Goal: Information Seeking & Learning: Learn about a topic

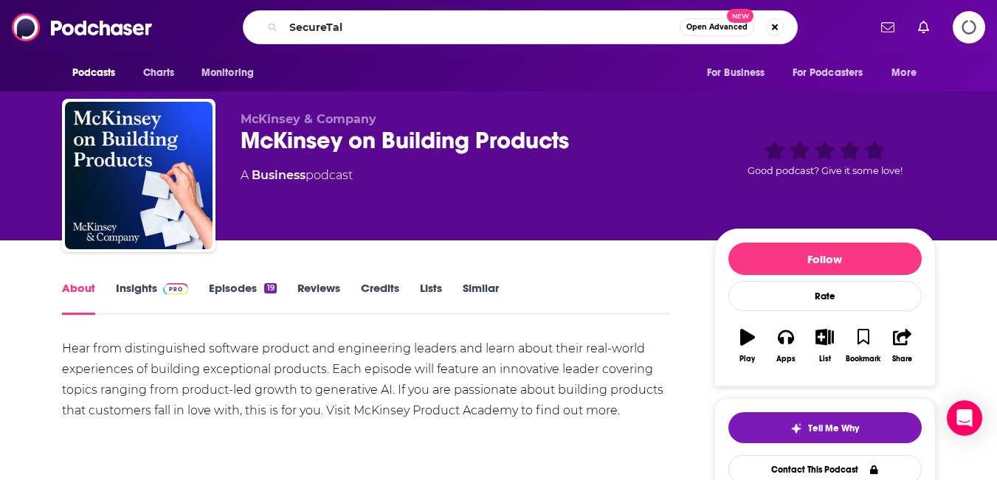
type input "SecureTalk"
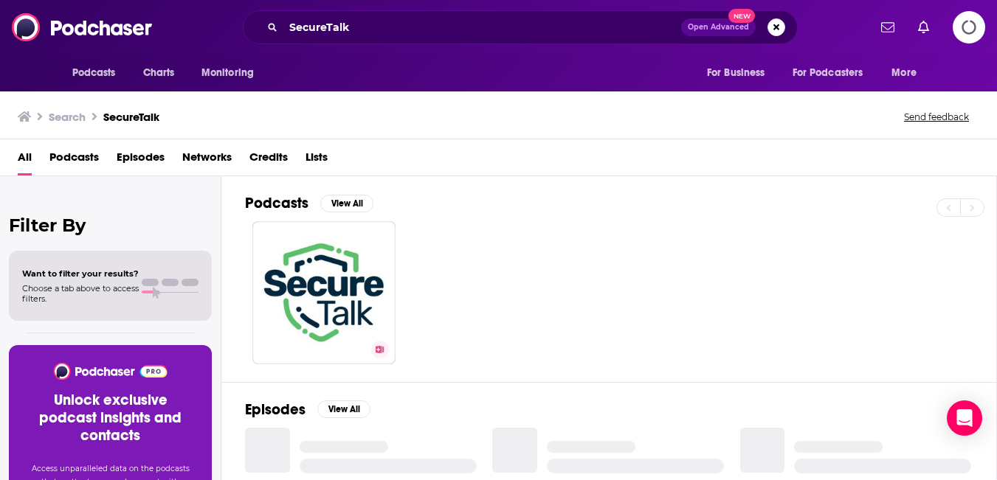
click at [393, 312] on link "Secure Talk Podcast" at bounding box center [323, 292] width 143 height 143
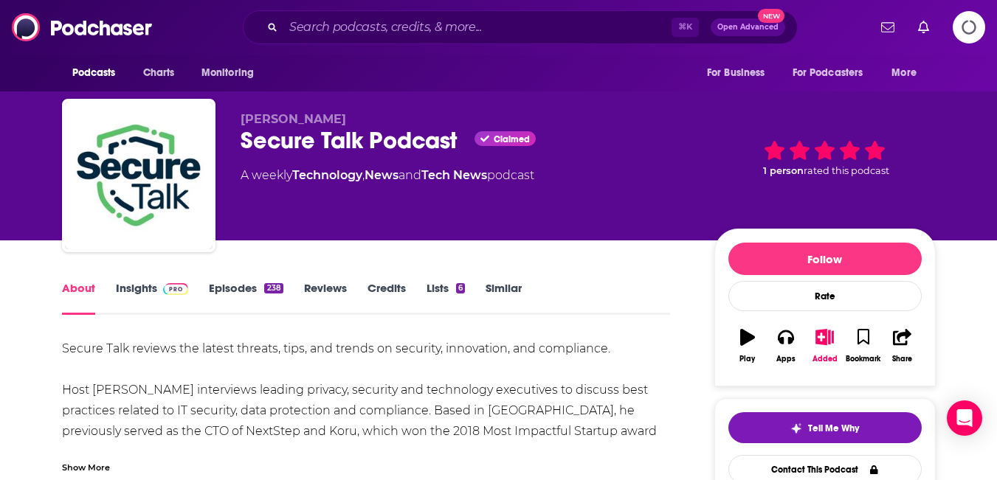
click at [283, 315] on link "Episodes 238" at bounding box center [246, 298] width 74 height 34
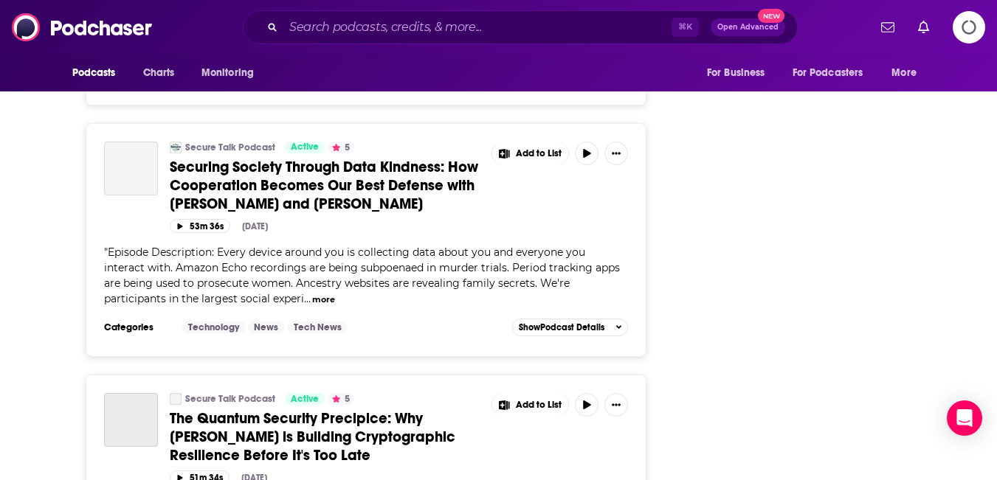
scroll to position [3491, 0]
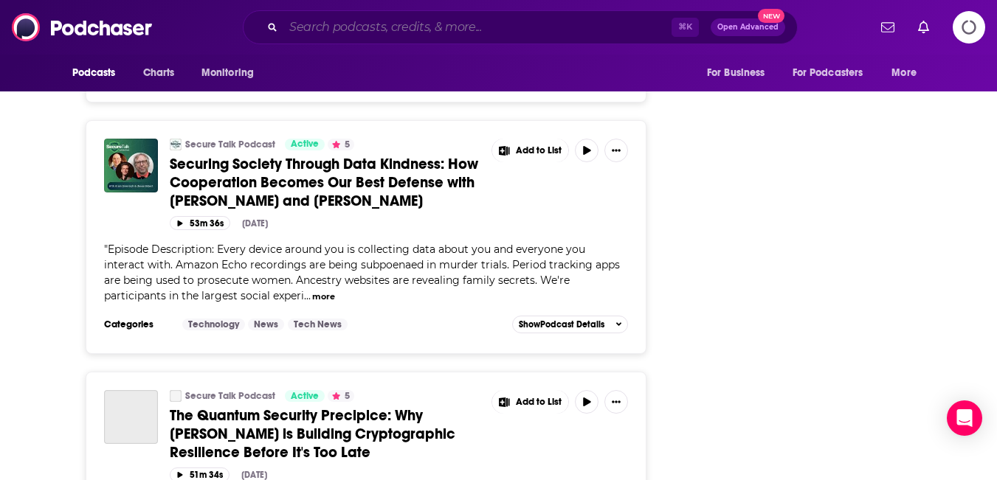
click at [325, 34] on input "Search podcasts, credits, & more..." at bounding box center [477, 27] width 388 height 24
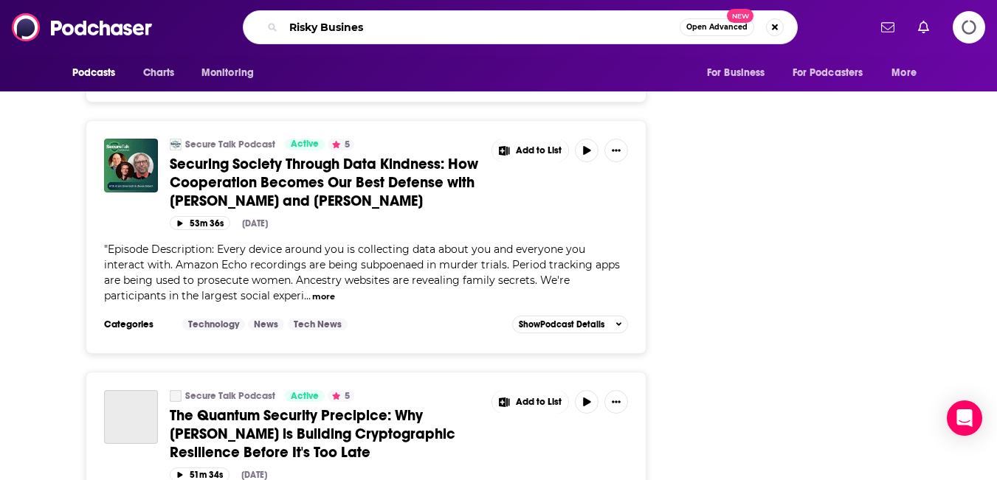
type input "Risky Business"
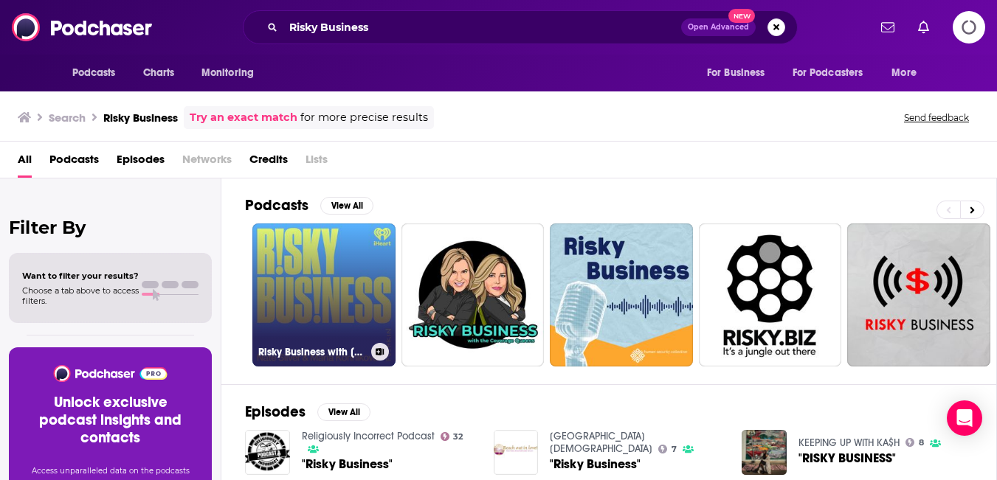
click at [375, 296] on link "Risky Business with [PERSON_NAME] and [PERSON_NAME]" at bounding box center [323, 295] width 143 height 143
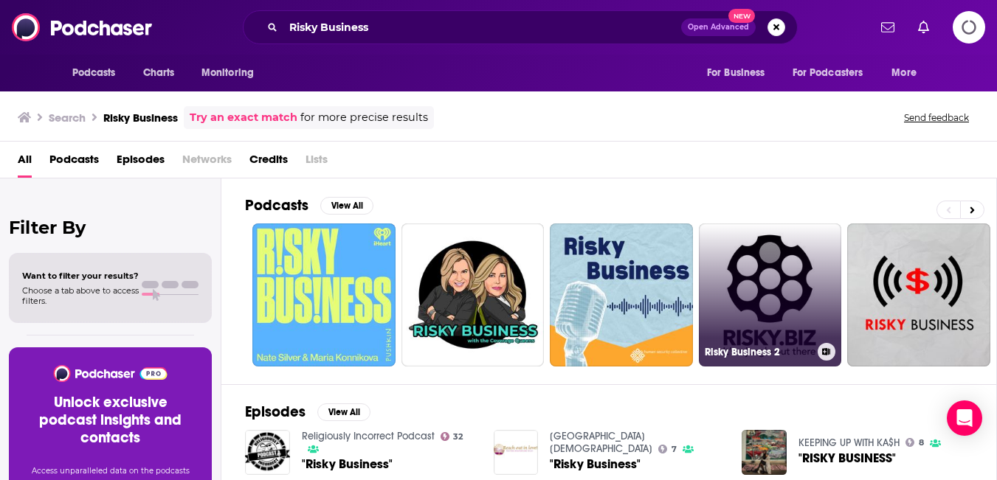
click at [841, 367] on link "Risky Business 2" at bounding box center [770, 295] width 143 height 143
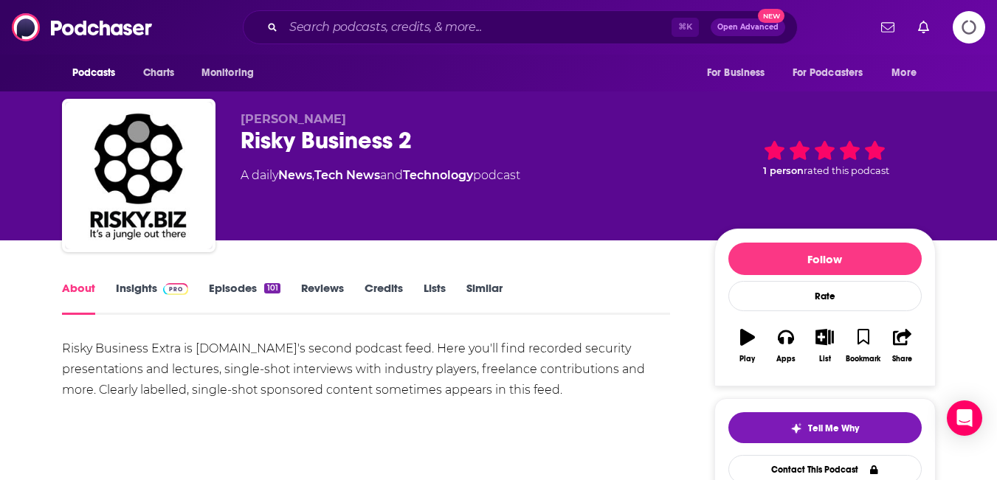
click at [172, 295] on img at bounding box center [176, 289] width 26 height 12
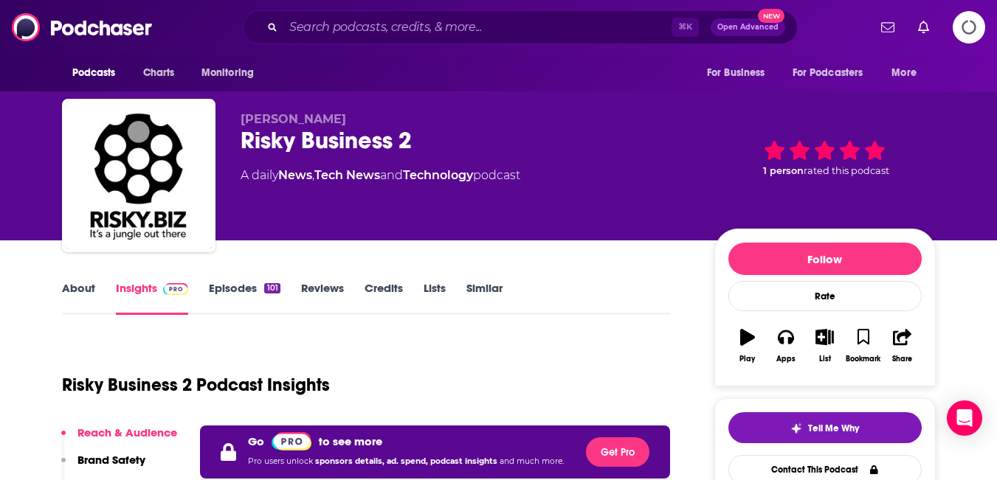
click at [953, 26] on icon "Logging in" at bounding box center [969, 27] width 40 height 40
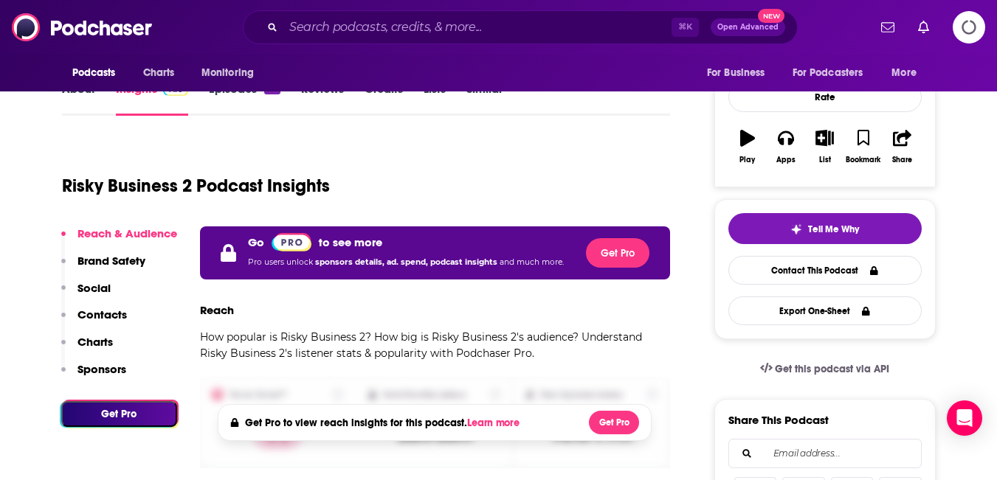
scroll to position [281, 0]
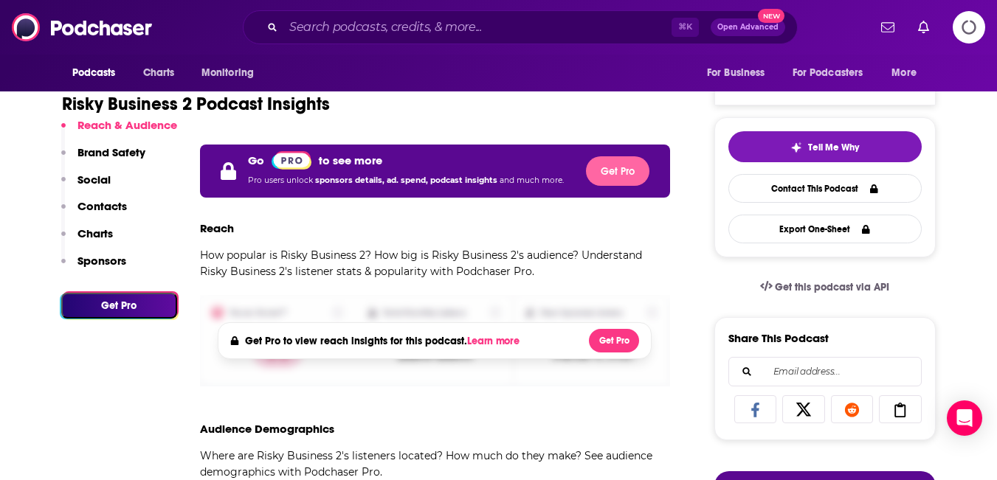
click at [615, 186] on button "Get Pro" at bounding box center [617, 171] width 63 height 30
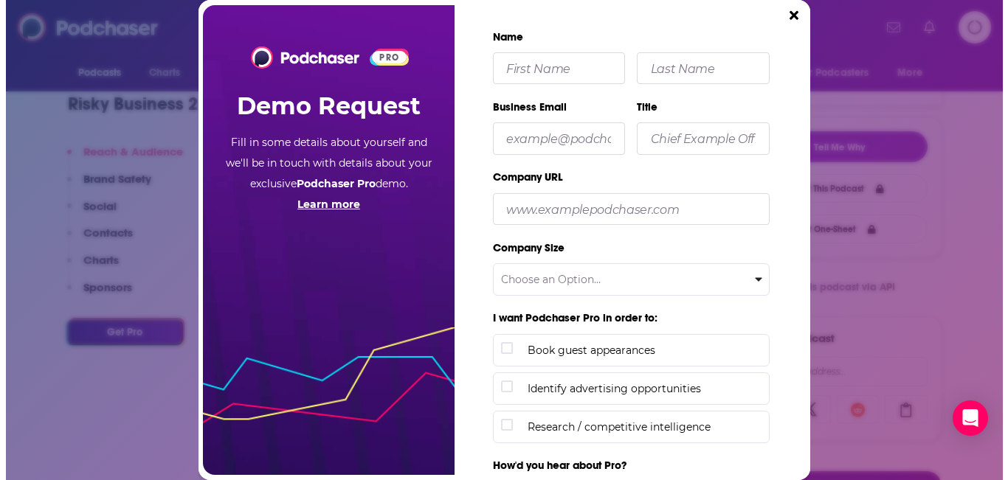
scroll to position [0, 0]
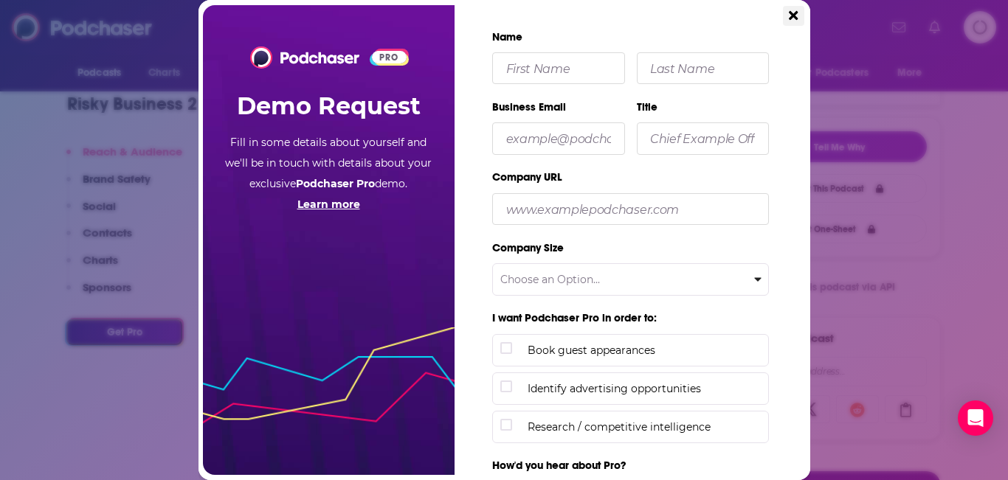
click at [797, 16] on icon "Close" at bounding box center [793, 15] width 9 height 9
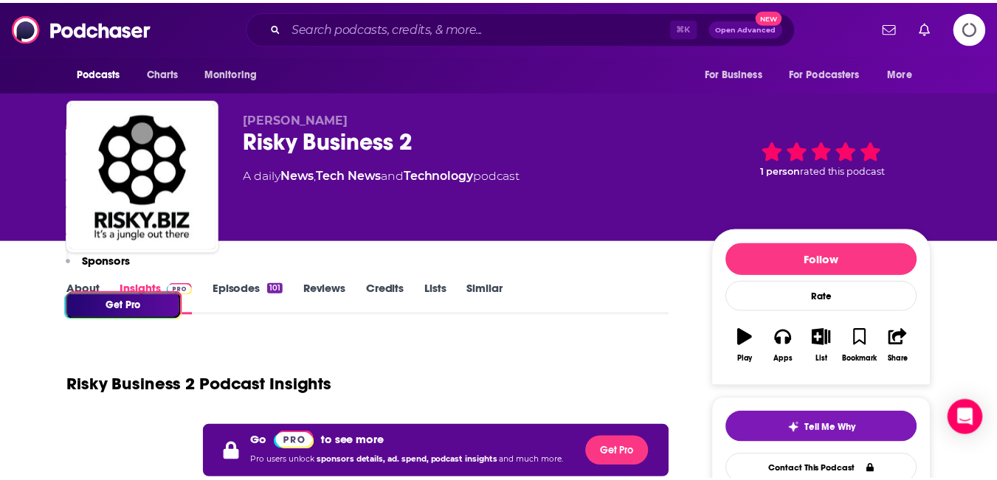
scroll to position [281, 0]
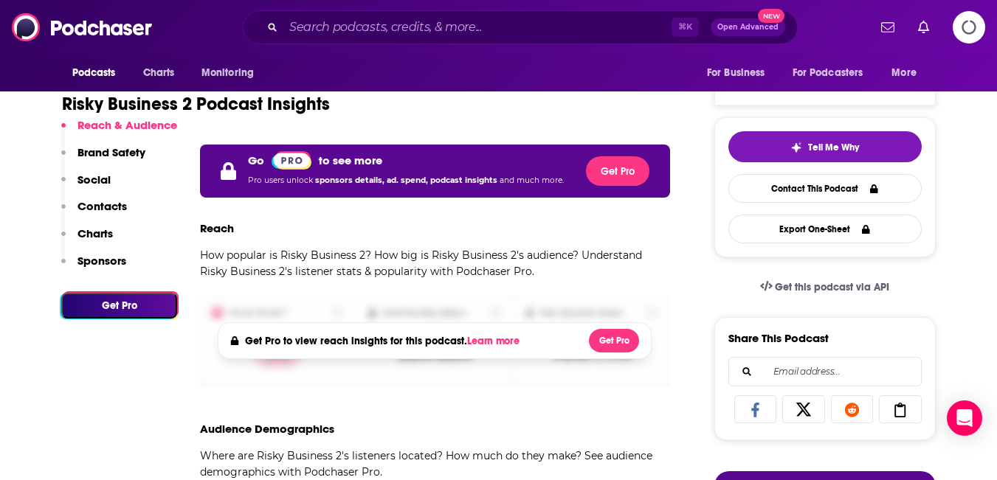
click at [958, 31] on icon "Logging in" at bounding box center [968, 27] width 37 height 37
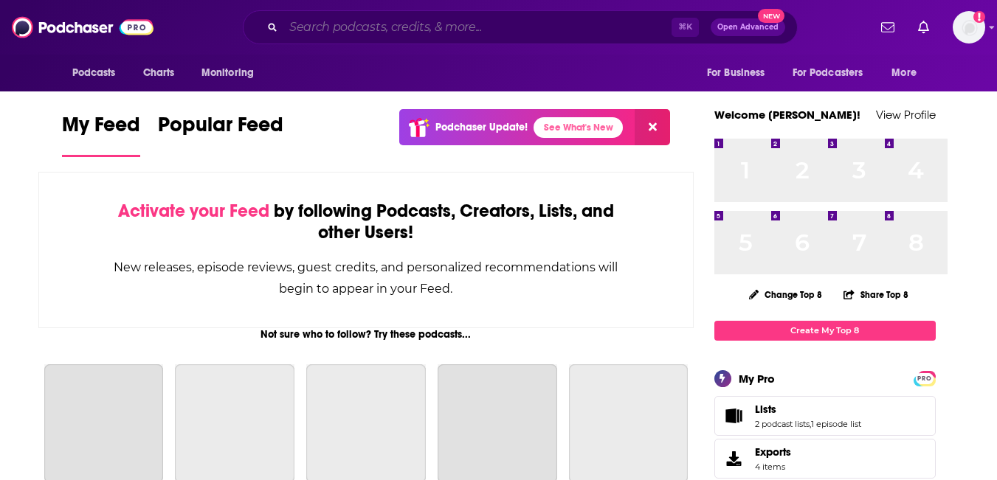
click at [428, 33] on input "Search podcasts, credits, & more..." at bounding box center [477, 27] width 388 height 24
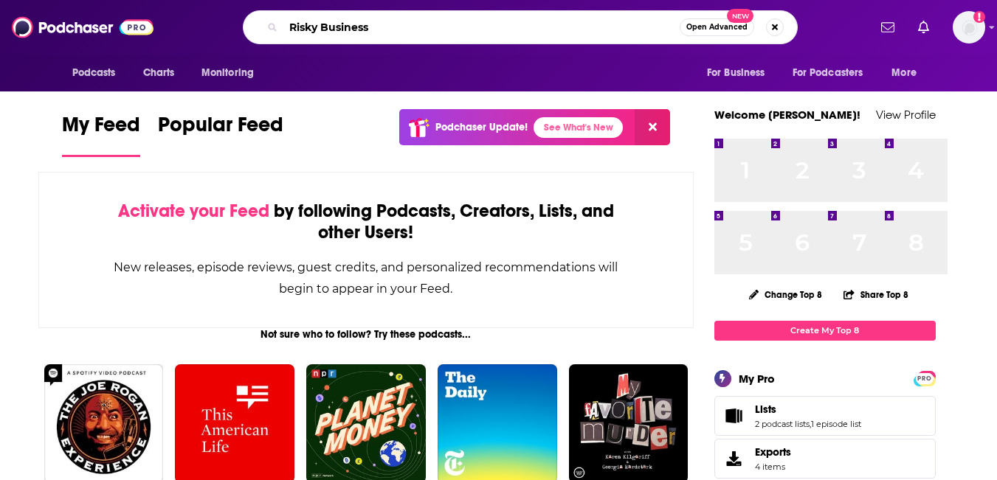
type input "Risky Business"
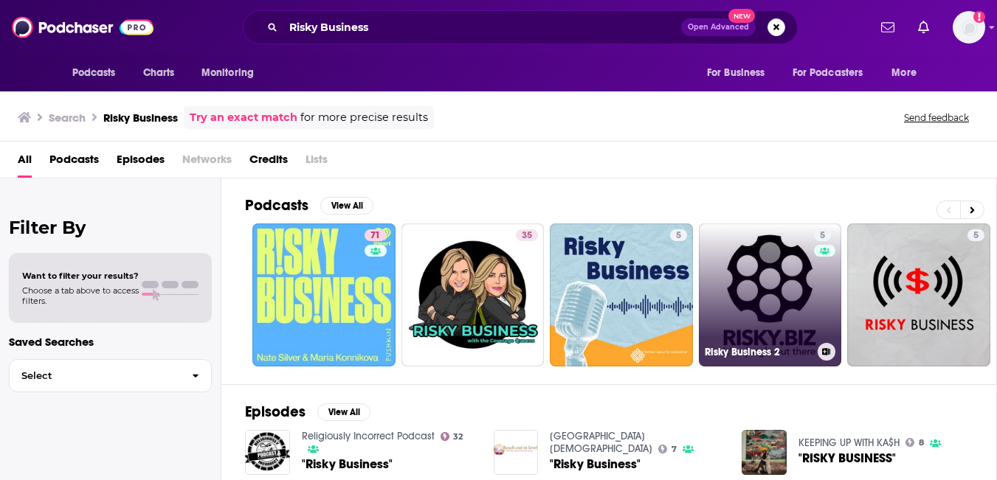
click at [780, 328] on link "5 Risky Business 2" at bounding box center [770, 295] width 143 height 143
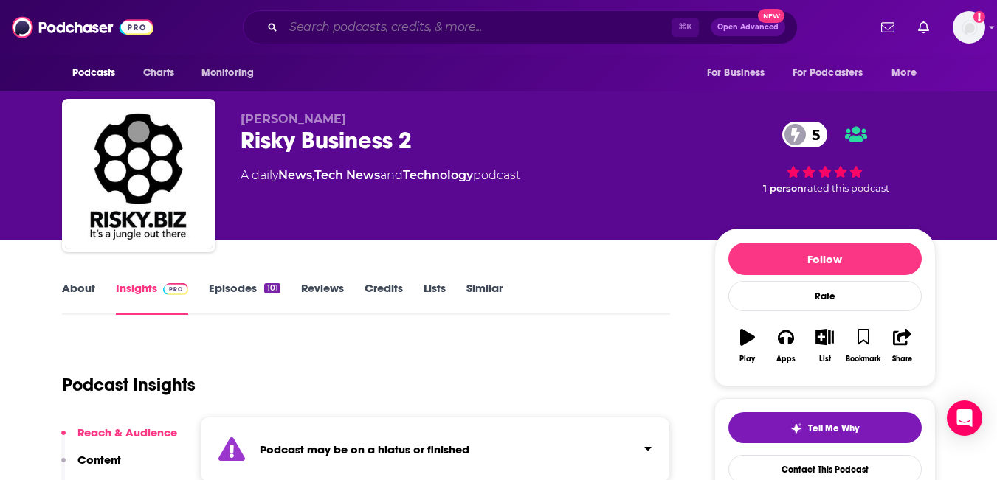
click at [322, 31] on input "Search podcasts, credits, & more..." at bounding box center [477, 27] width 388 height 24
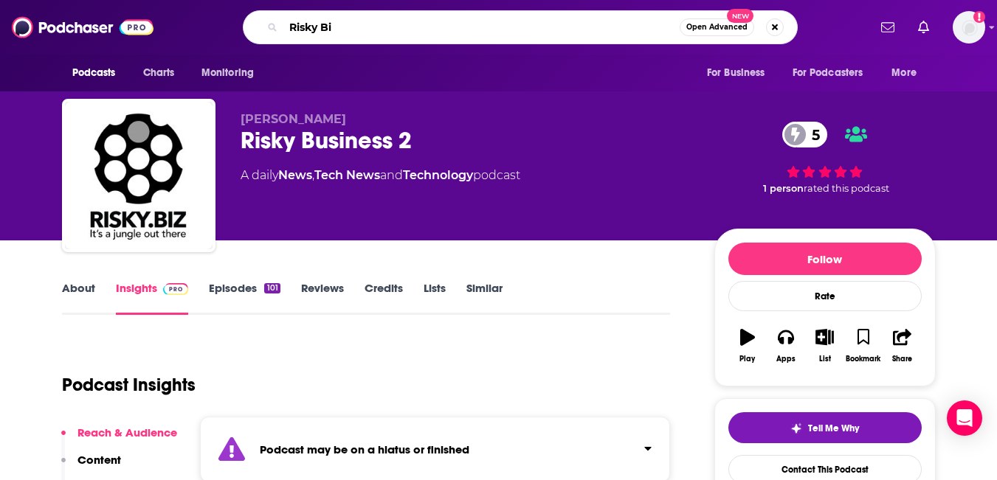
type input "Risky Biz"
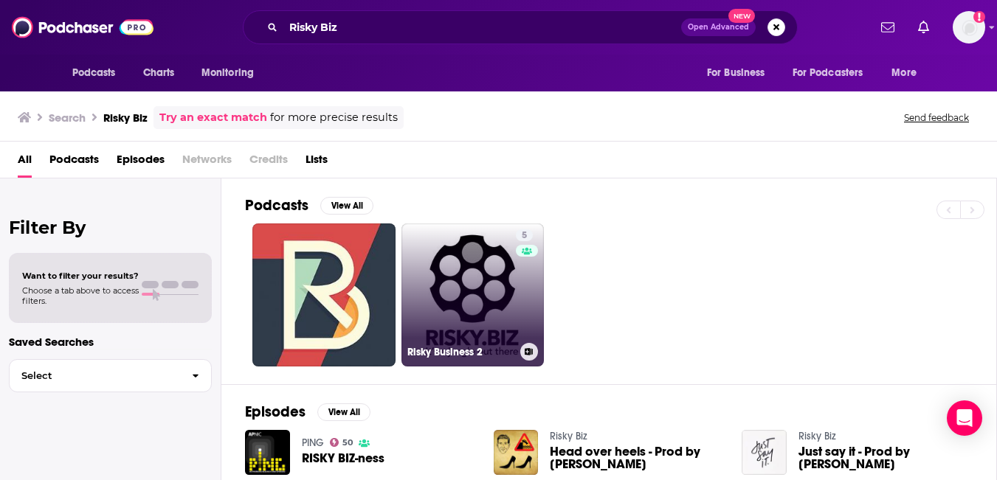
click at [494, 342] on link "5 Risky Business 2" at bounding box center [472, 295] width 143 height 143
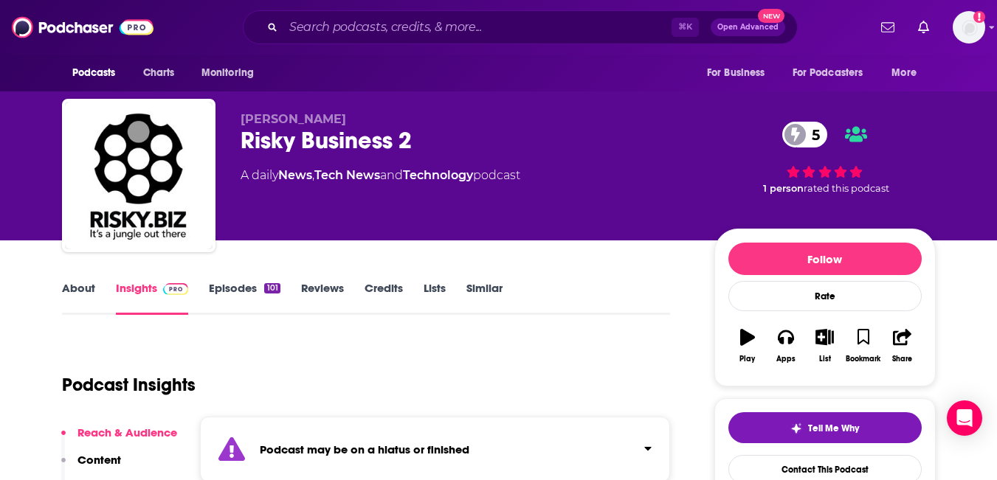
click at [247, 315] on link "Episodes 101" at bounding box center [244, 298] width 71 height 34
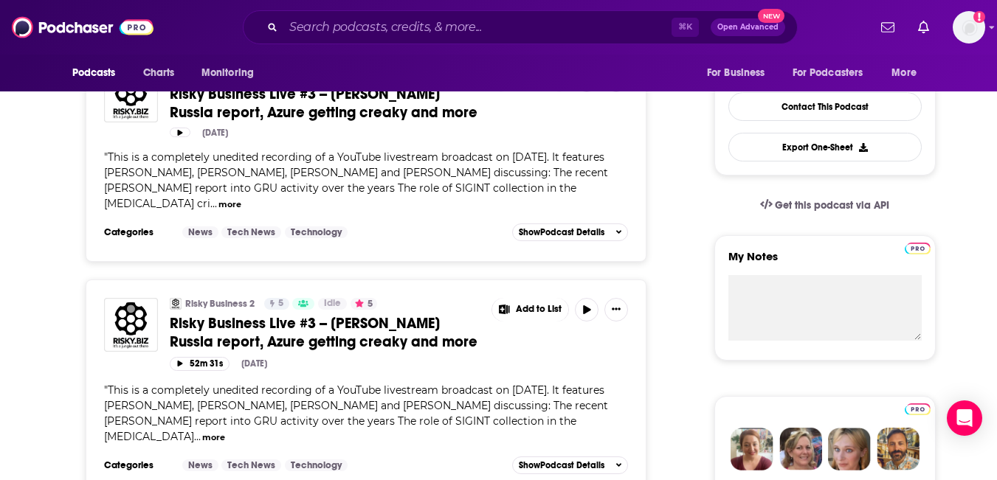
scroll to position [366, 0]
